Goal: Transaction & Acquisition: Purchase product/service

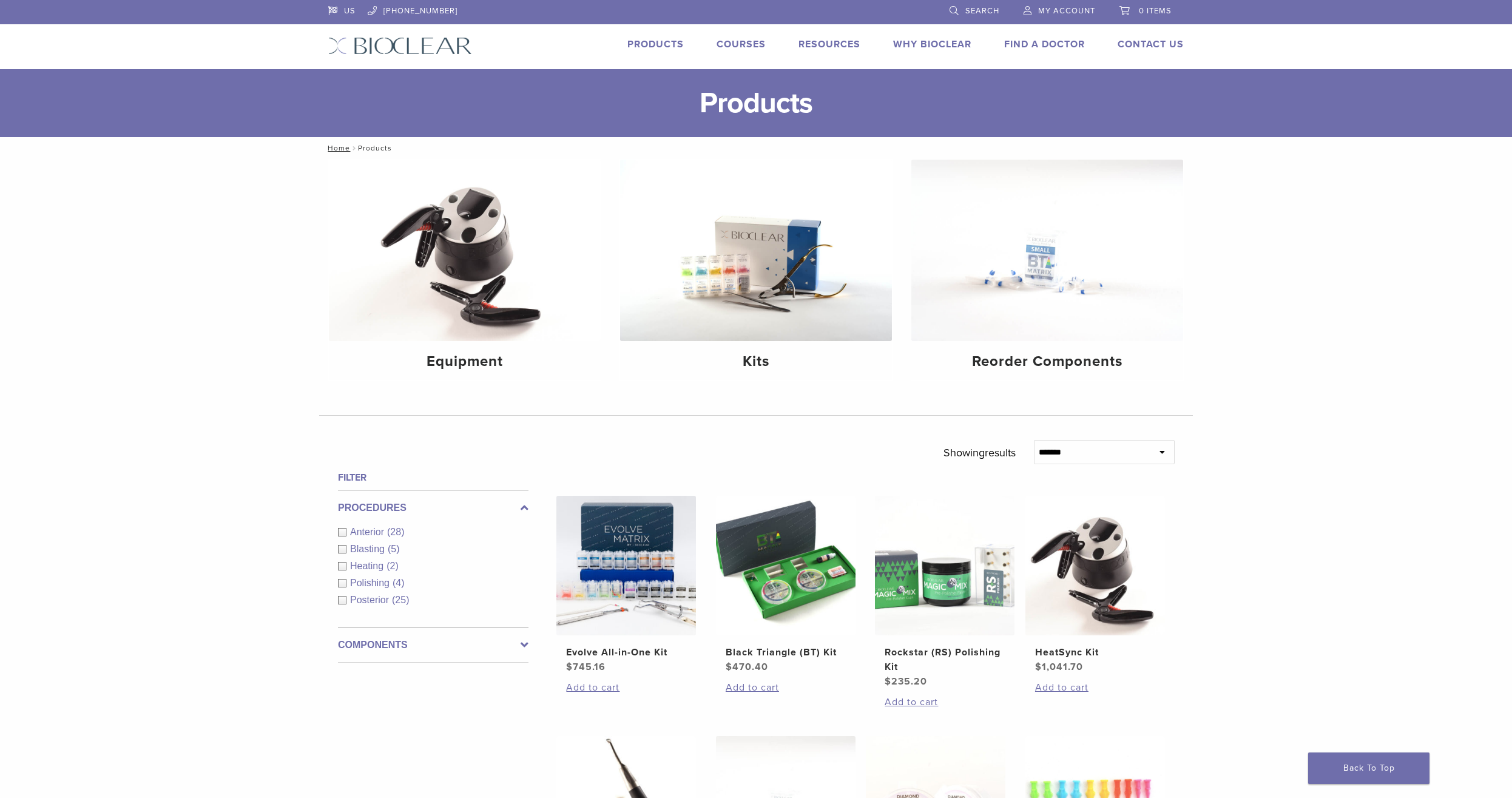
click at [357, 530] on span "Anterior" at bounding box center [369, 532] width 37 height 10
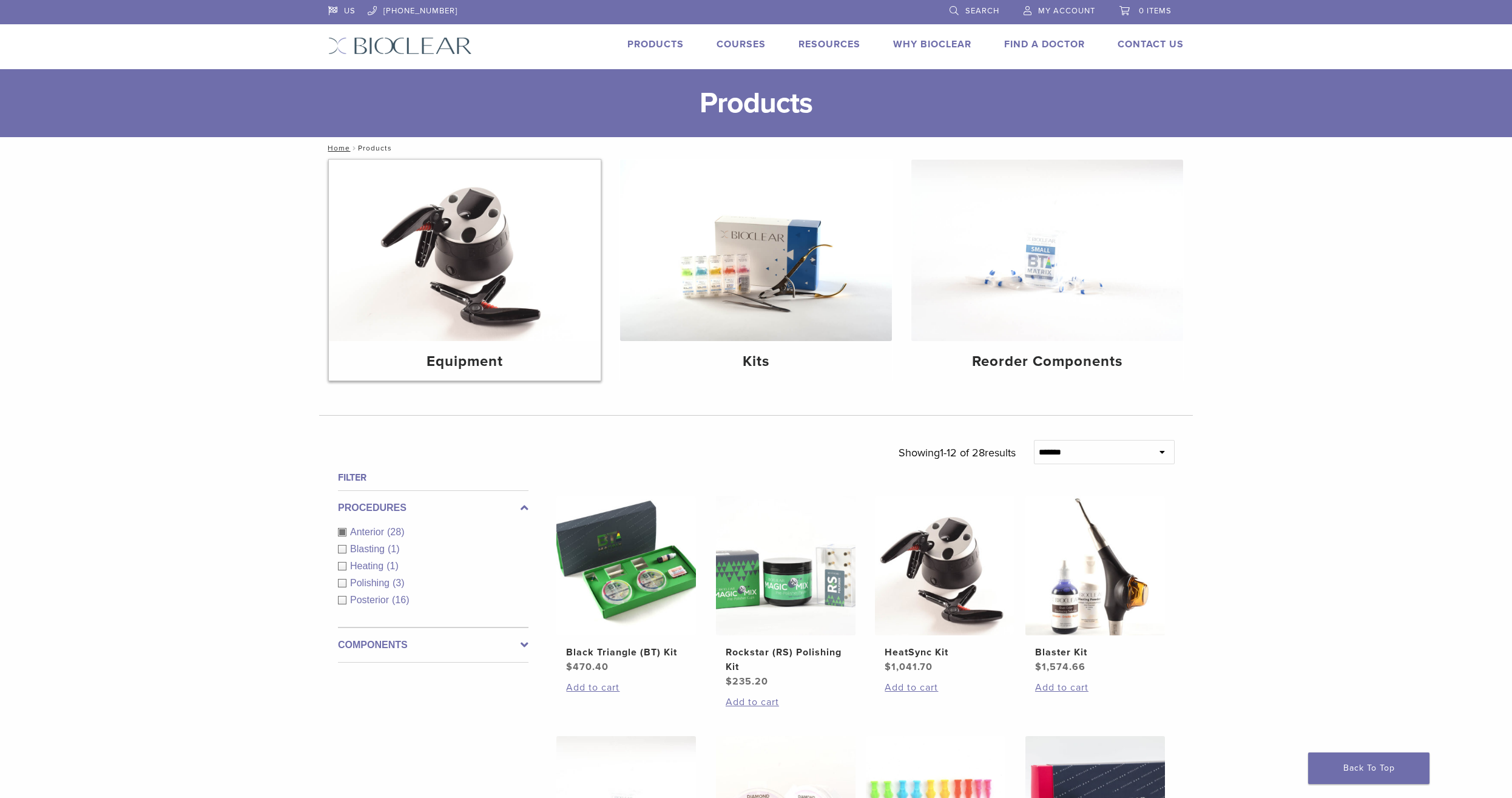
click at [506, 270] on img at bounding box center [464, 249] width 272 height 181
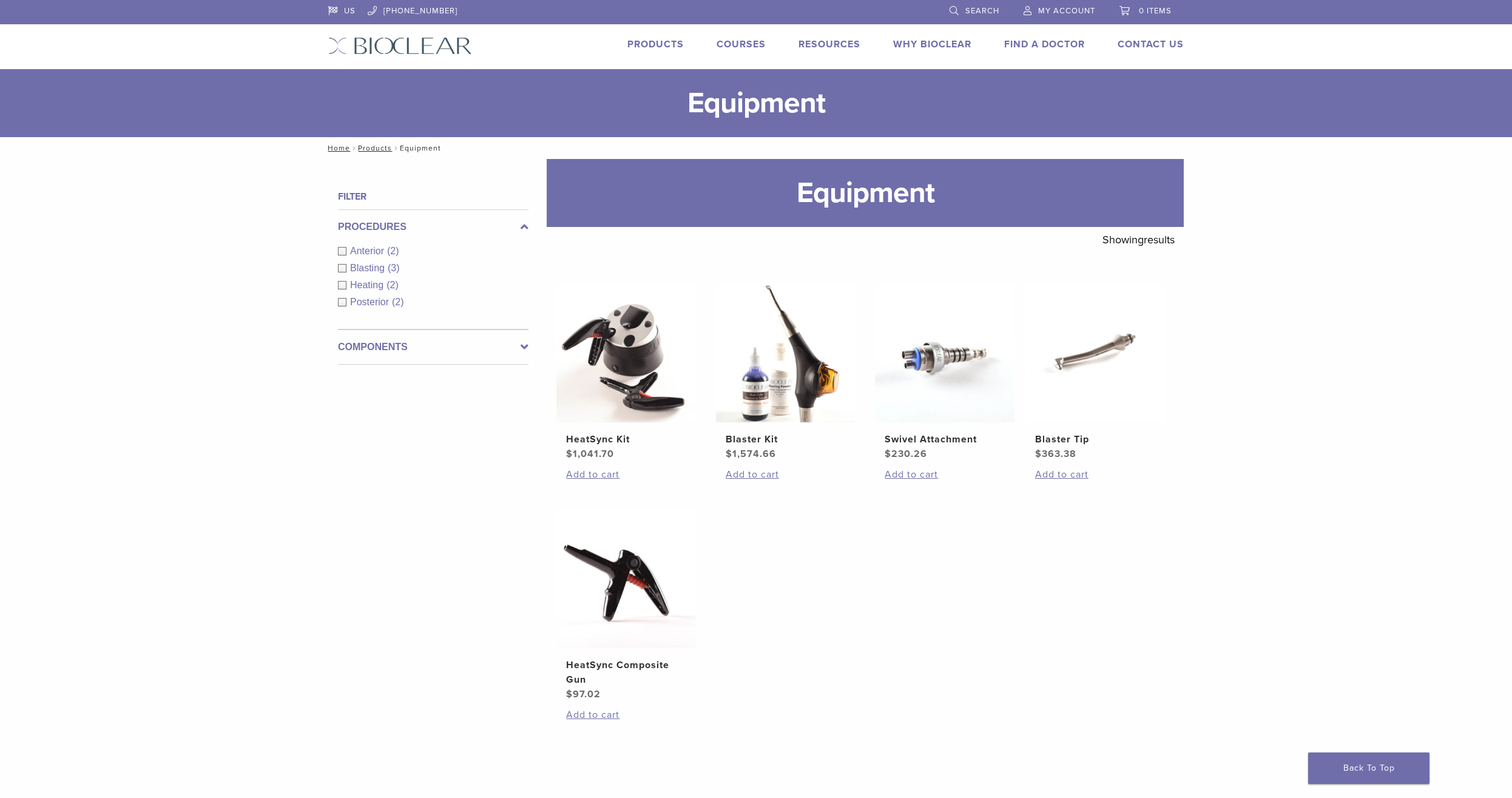
click at [383, 348] on label "Components" at bounding box center [433, 346] width 190 height 14
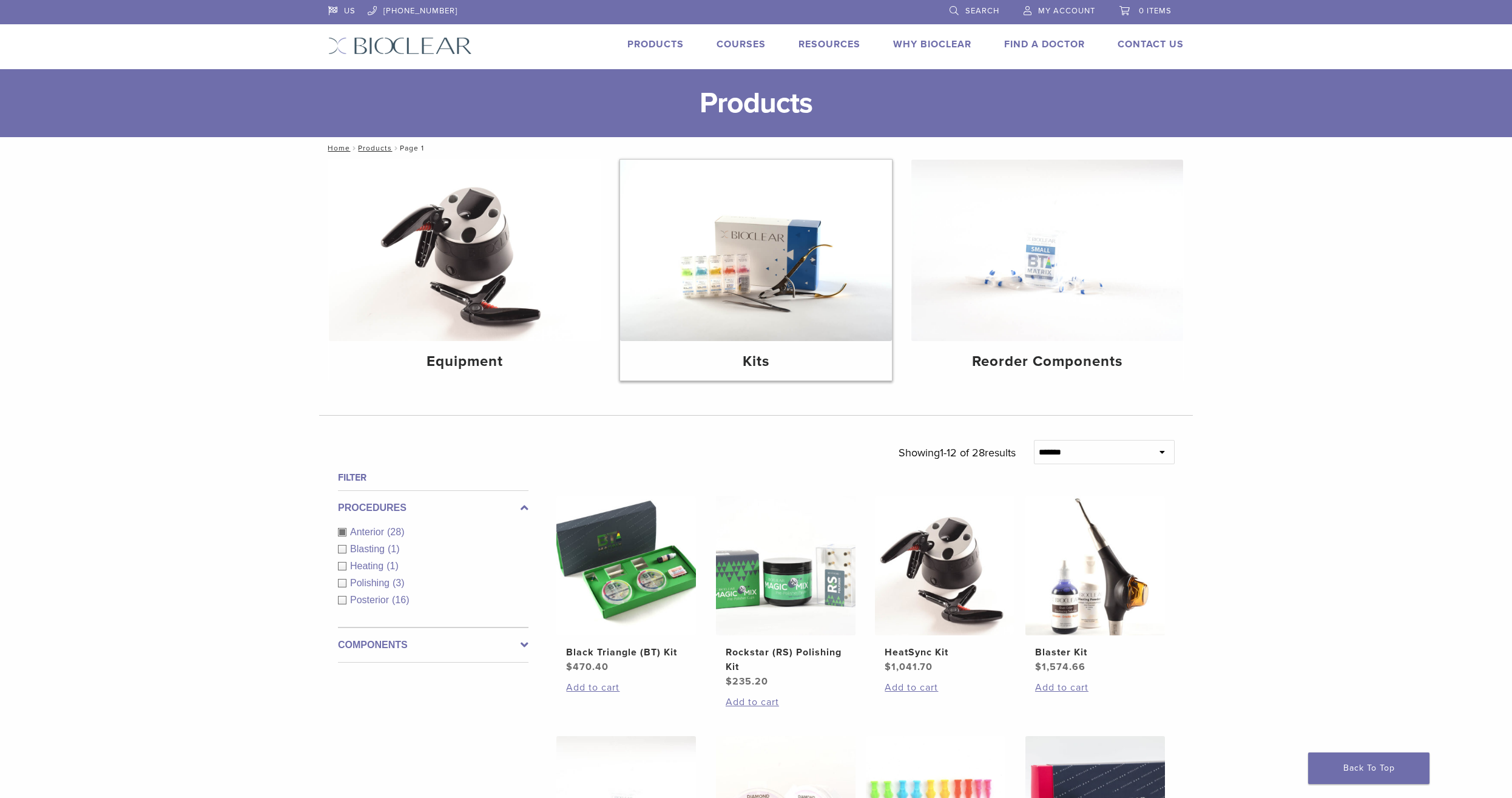
click at [771, 257] on img at bounding box center [756, 249] width 272 height 181
click at [370, 46] on img at bounding box center [400, 46] width 144 height 18
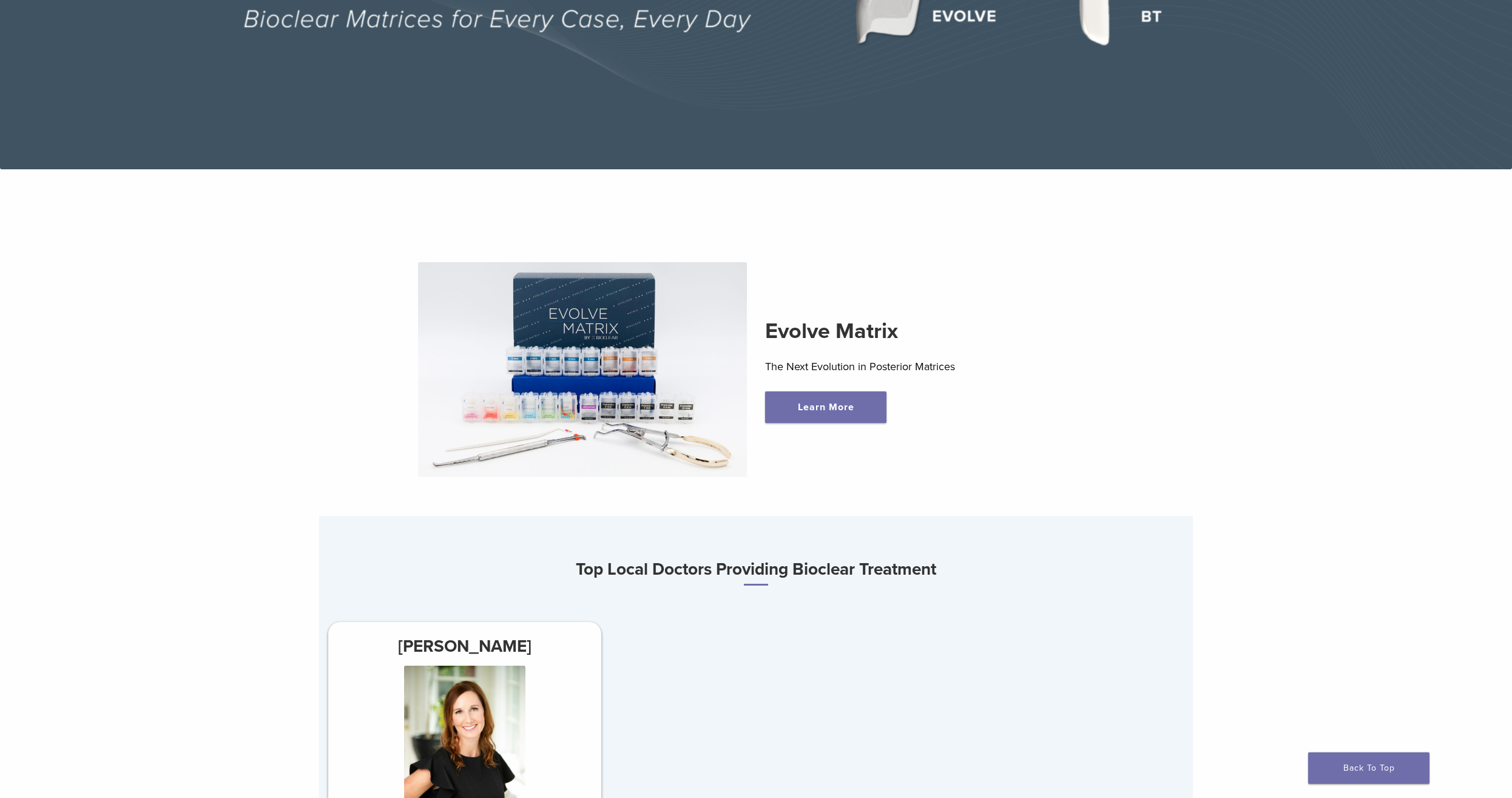
scroll to position [372, 0]
click at [831, 407] on link "Learn More" at bounding box center [825, 406] width 121 height 31
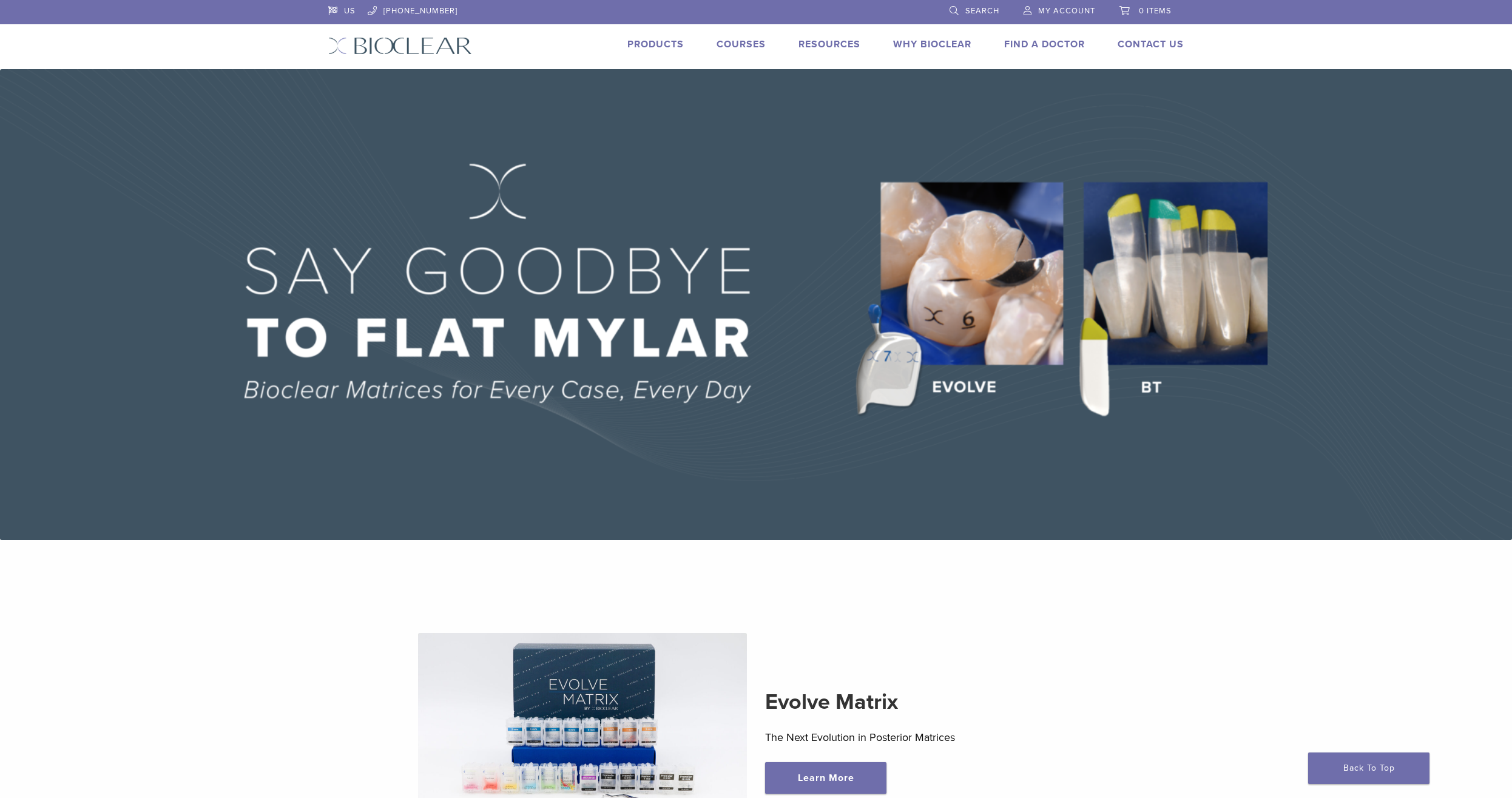
click at [638, 40] on link "Products" at bounding box center [655, 44] width 56 height 12
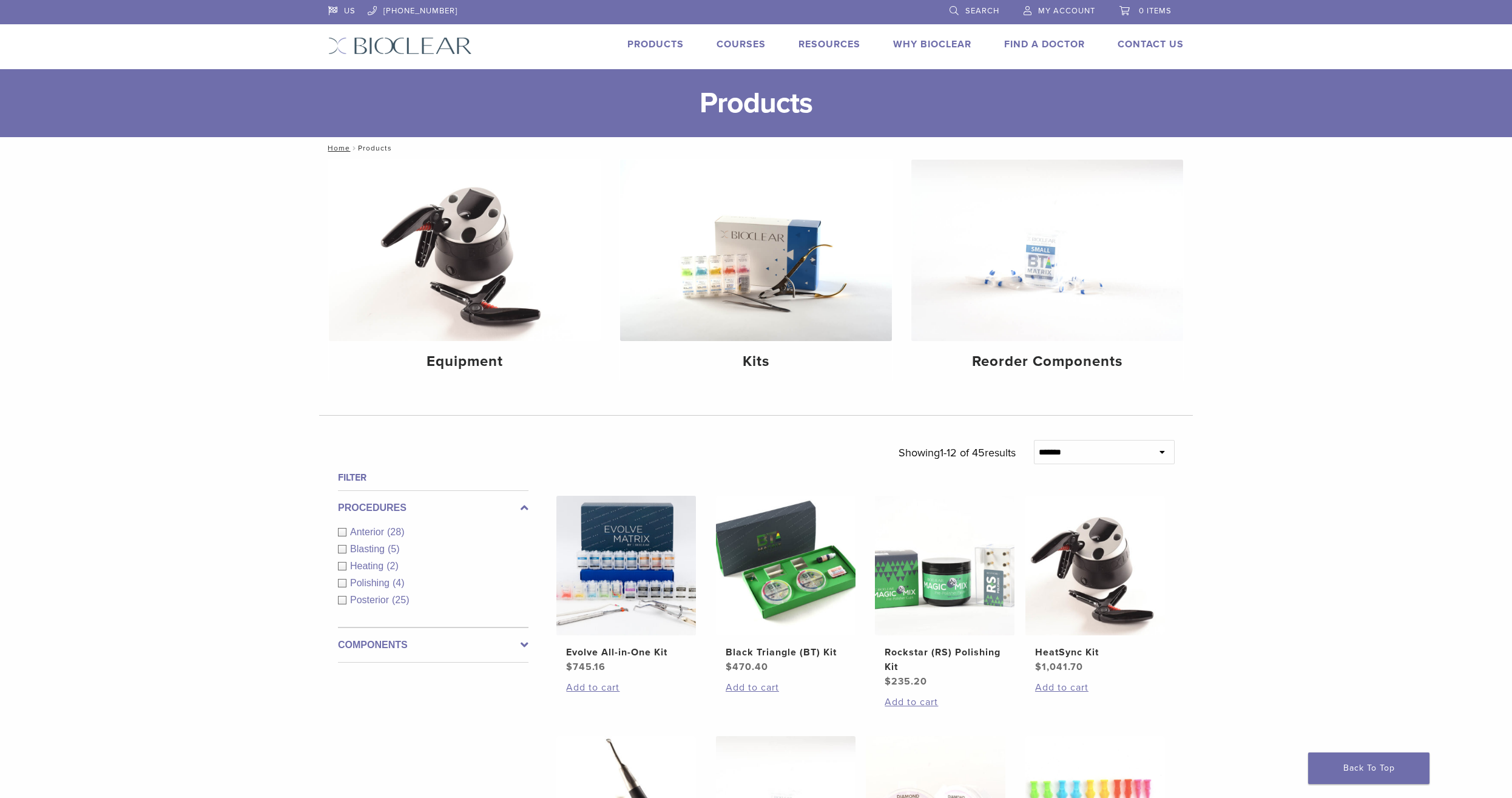
click at [344, 532] on div "Anterior (28)" at bounding box center [433, 532] width 190 height 14
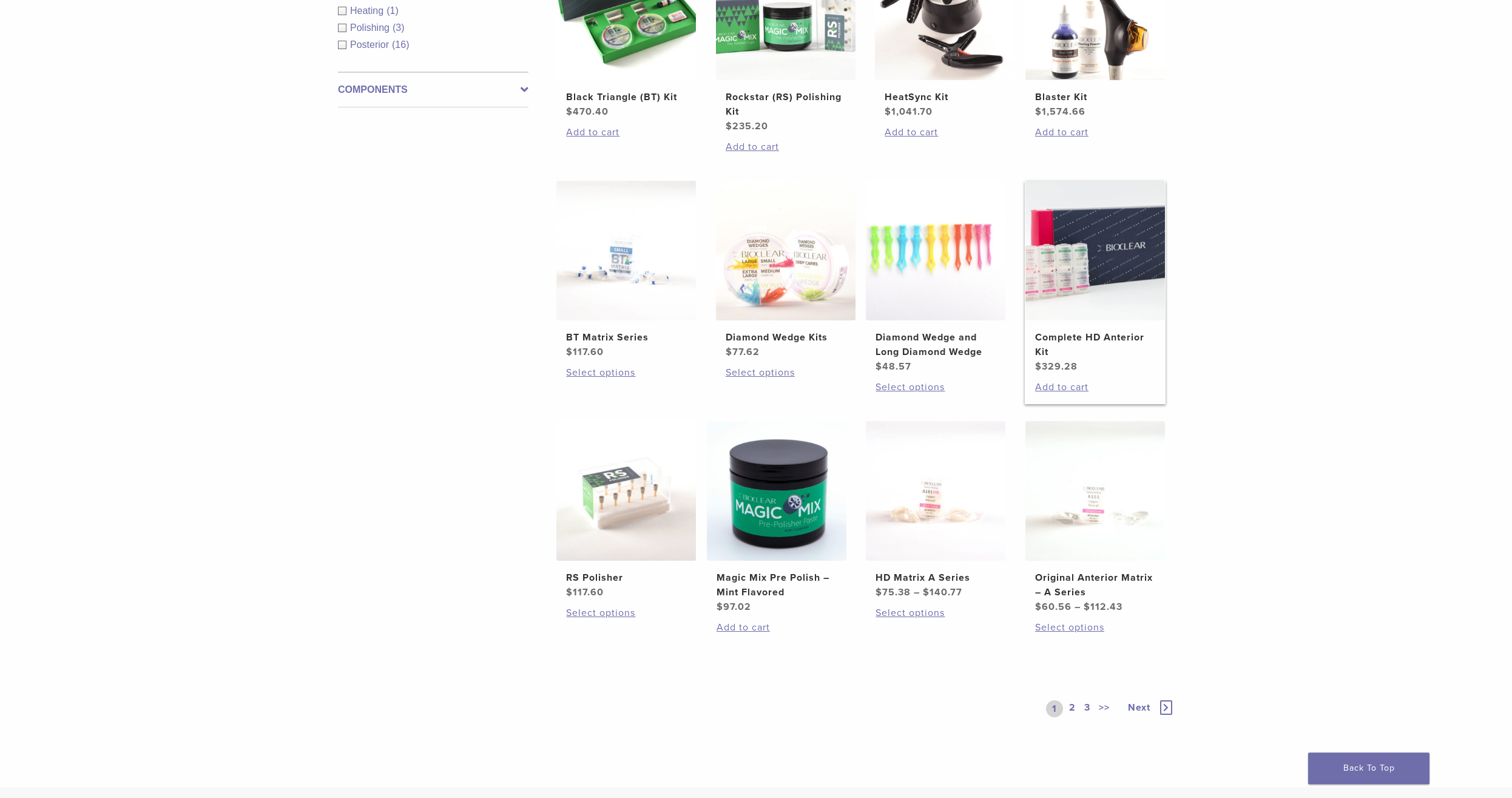
scroll to position [557, 0]
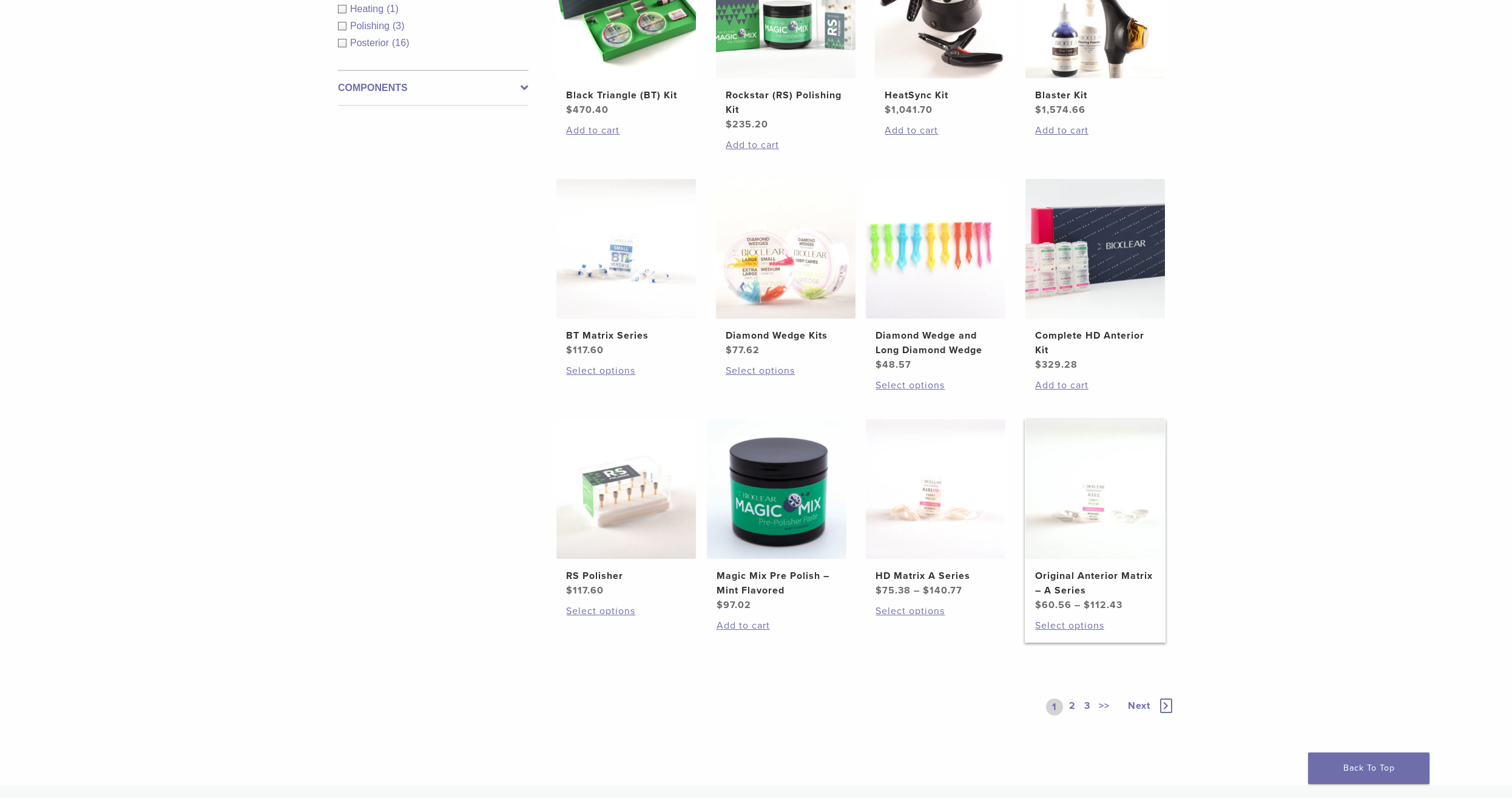
click at [1116, 500] on img at bounding box center [1095, 490] width 140 height 140
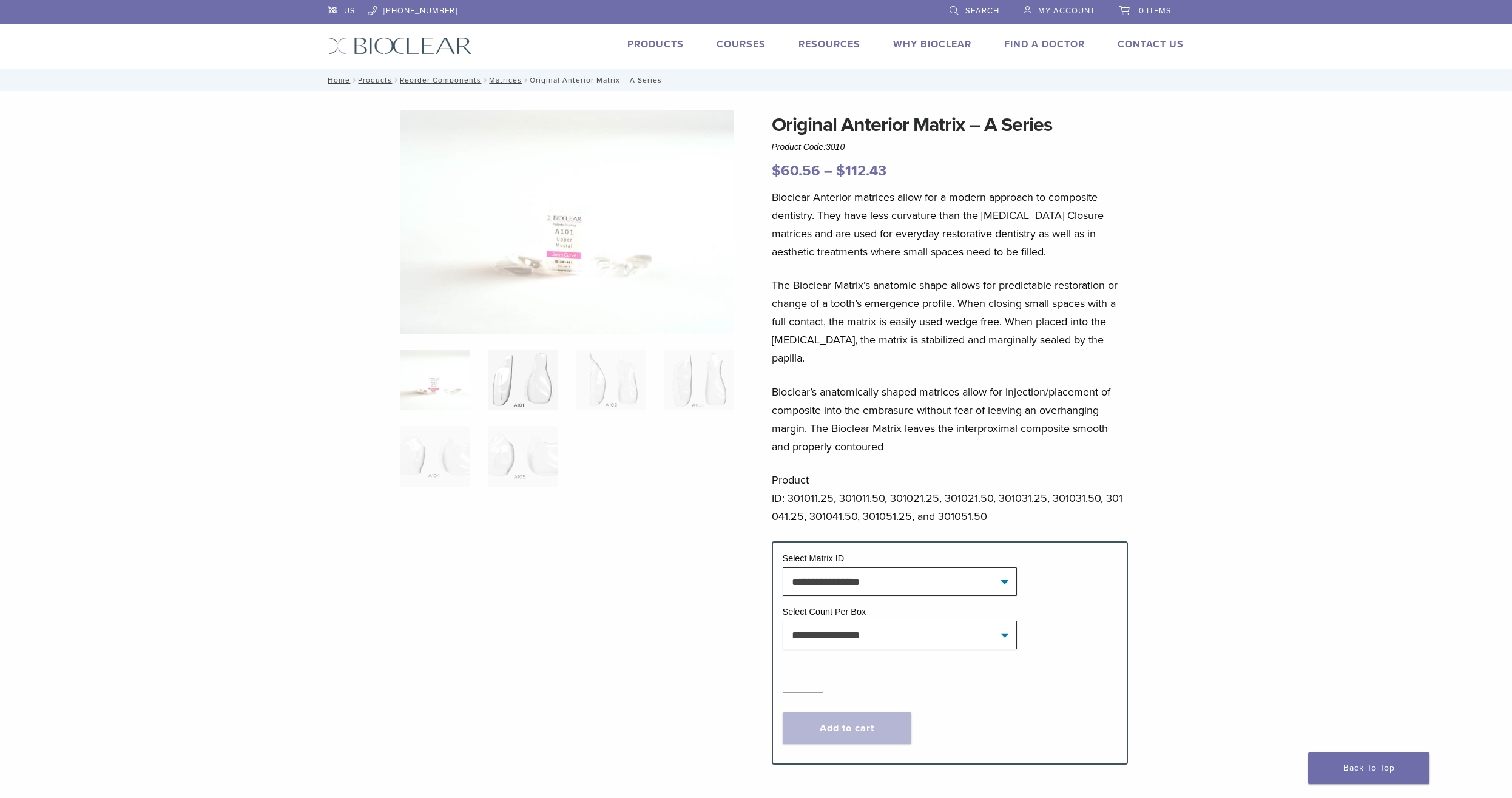
click at [535, 394] on img at bounding box center [522, 380] width 70 height 61
